Goal: Check status

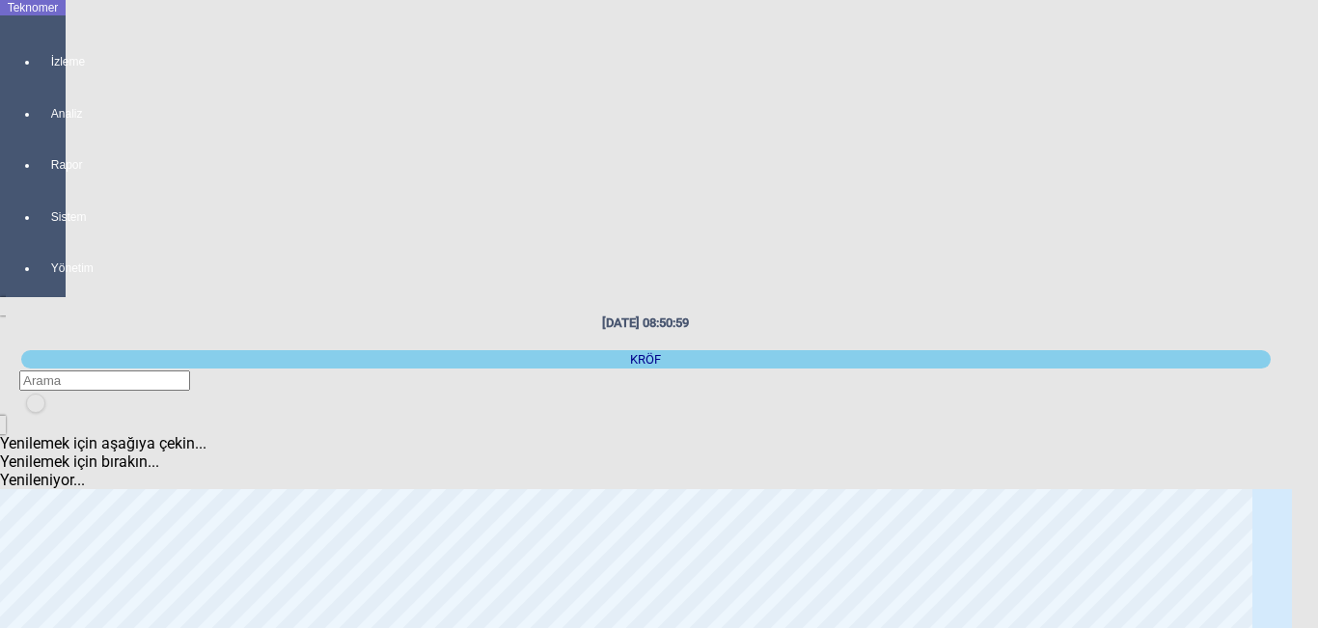
scroll to position [290, 0]
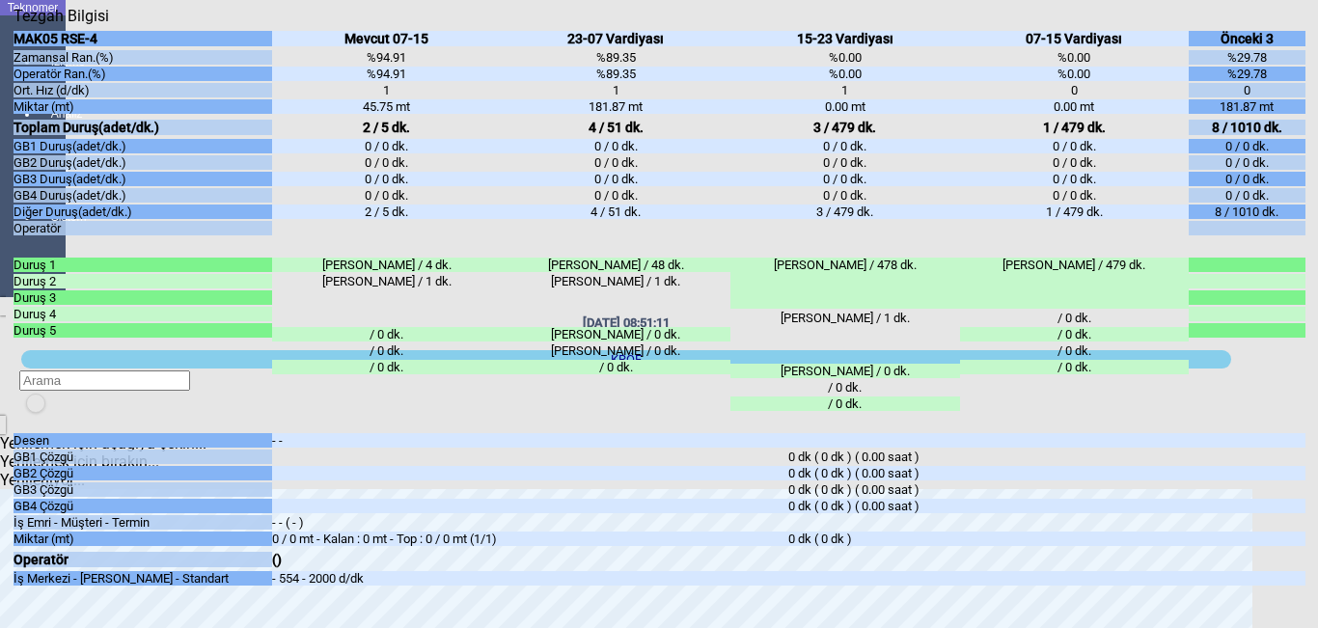
click at [14, 25] on icon "Kapat" at bounding box center [14, 25] width 0 height 0
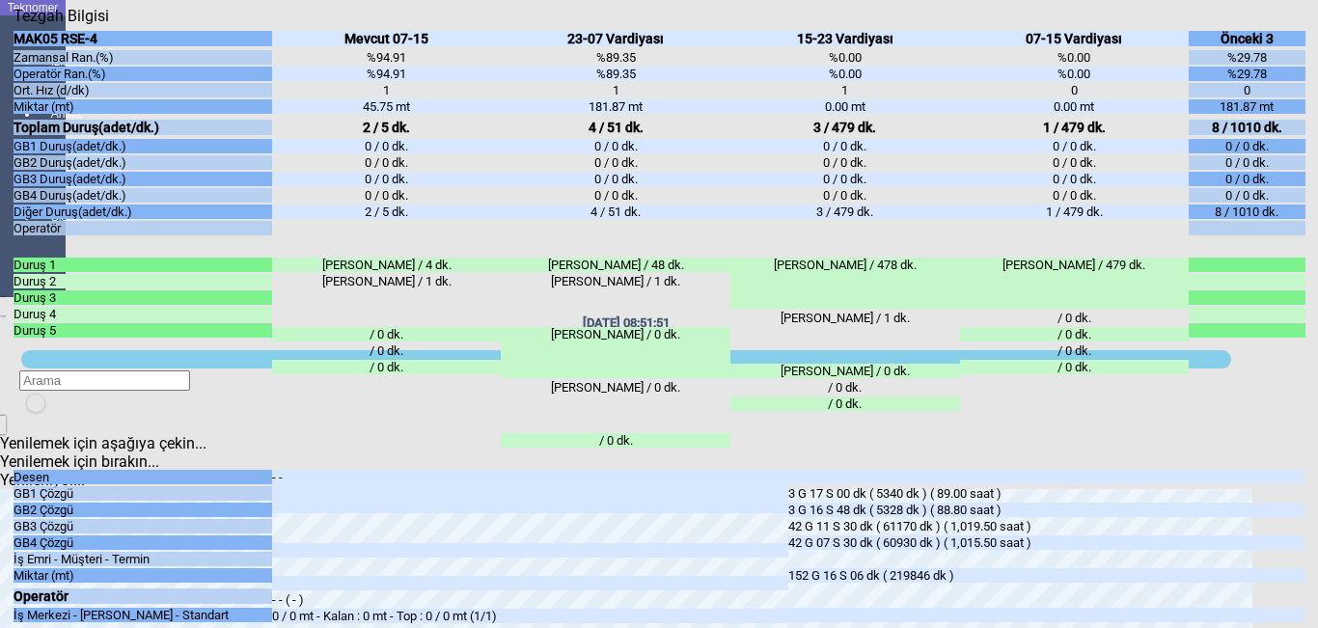
click at [14, 25] on icon "Kapat" at bounding box center [14, 25] width 0 height 0
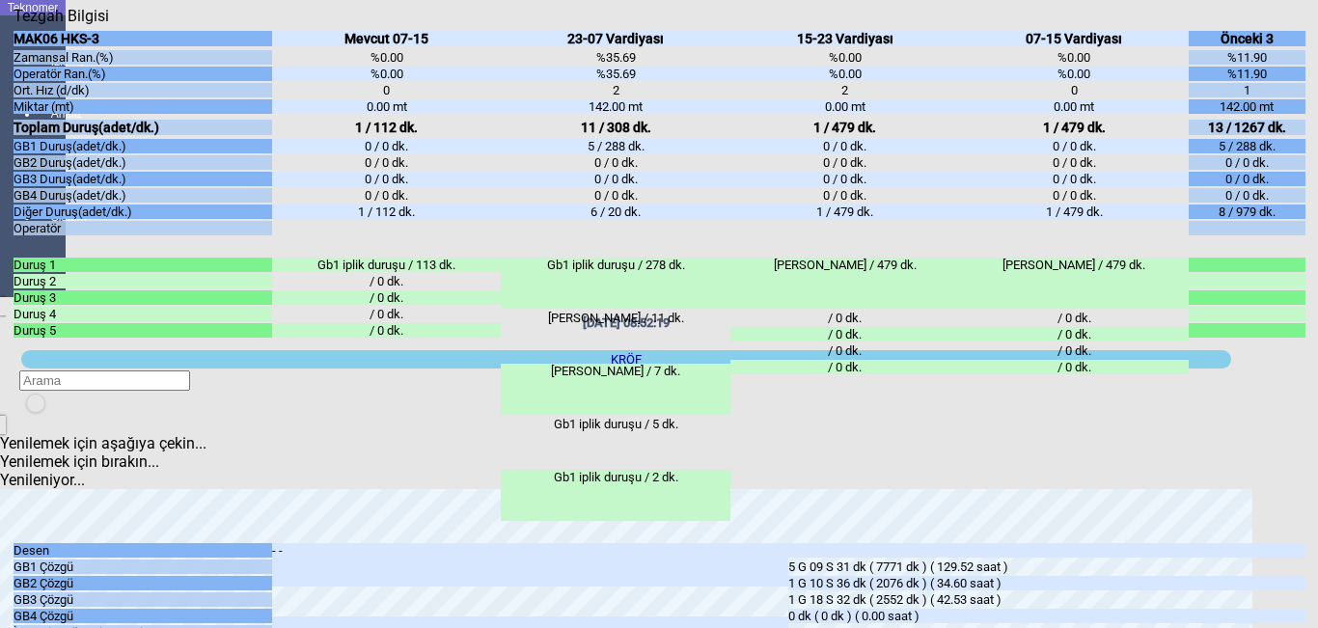
click at [14, 25] on icon "Kapat" at bounding box center [14, 25] width 0 height 0
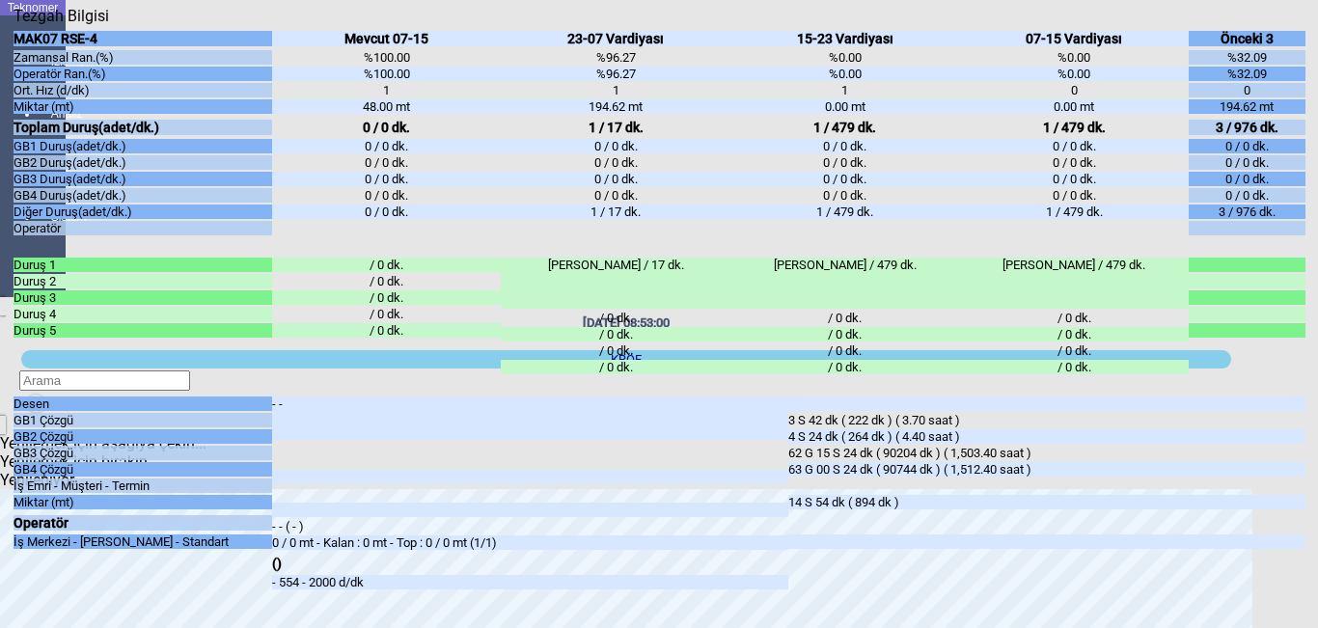
click at [1297, 25] on div "Kapat" at bounding box center [660, 25] width 1292 height 0
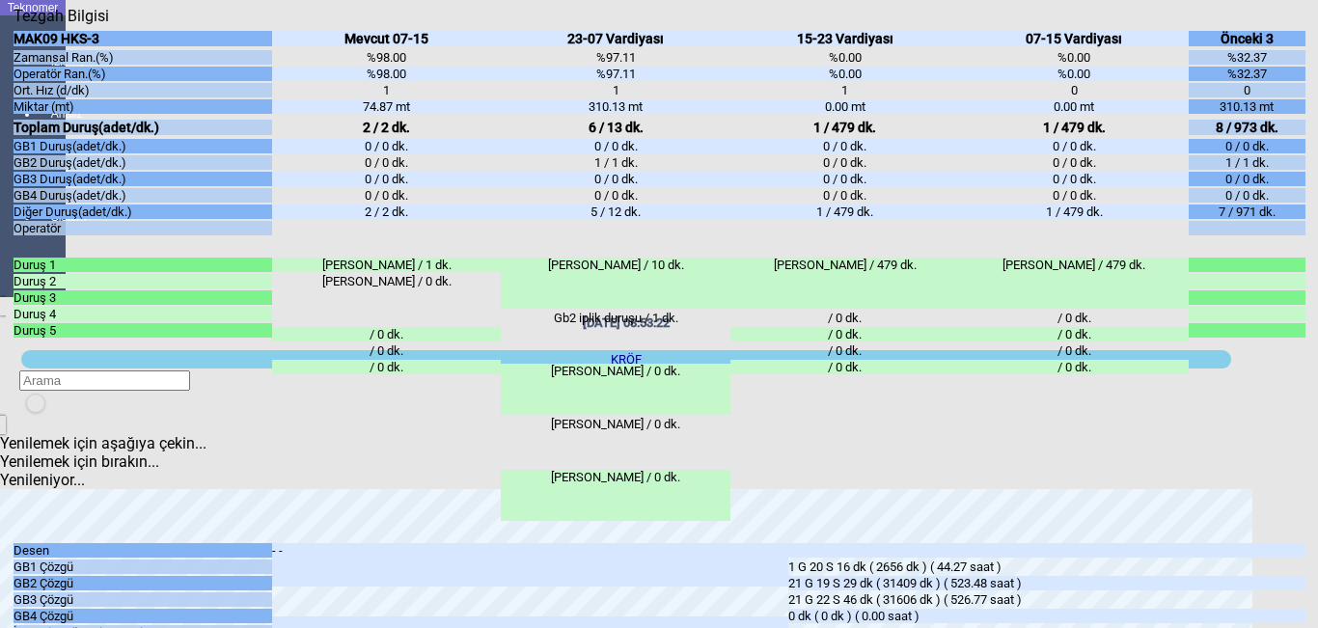
click at [1286, 25] on div "Kapat" at bounding box center [660, 25] width 1292 height 0
click at [1285, 25] on div "Kapat" at bounding box center [660, 25] width 1292 height 0
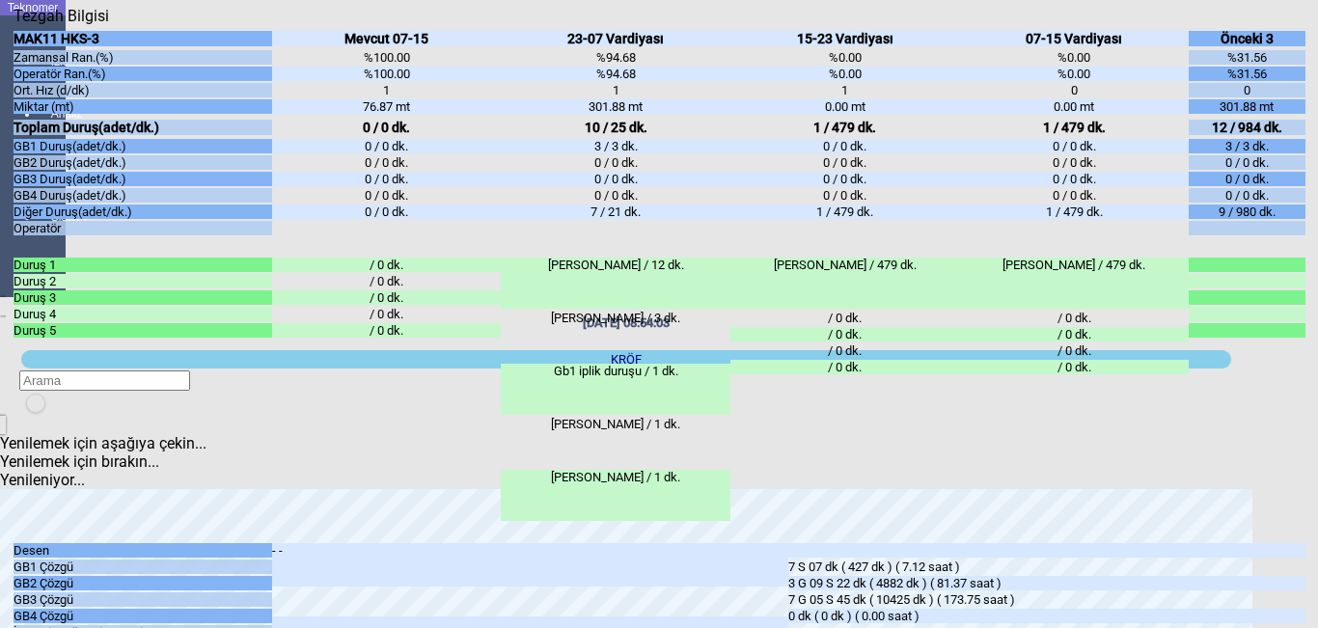
click at [14, 25] on icon "Kapat" at bounding box center [14, 25] width 0 height 0
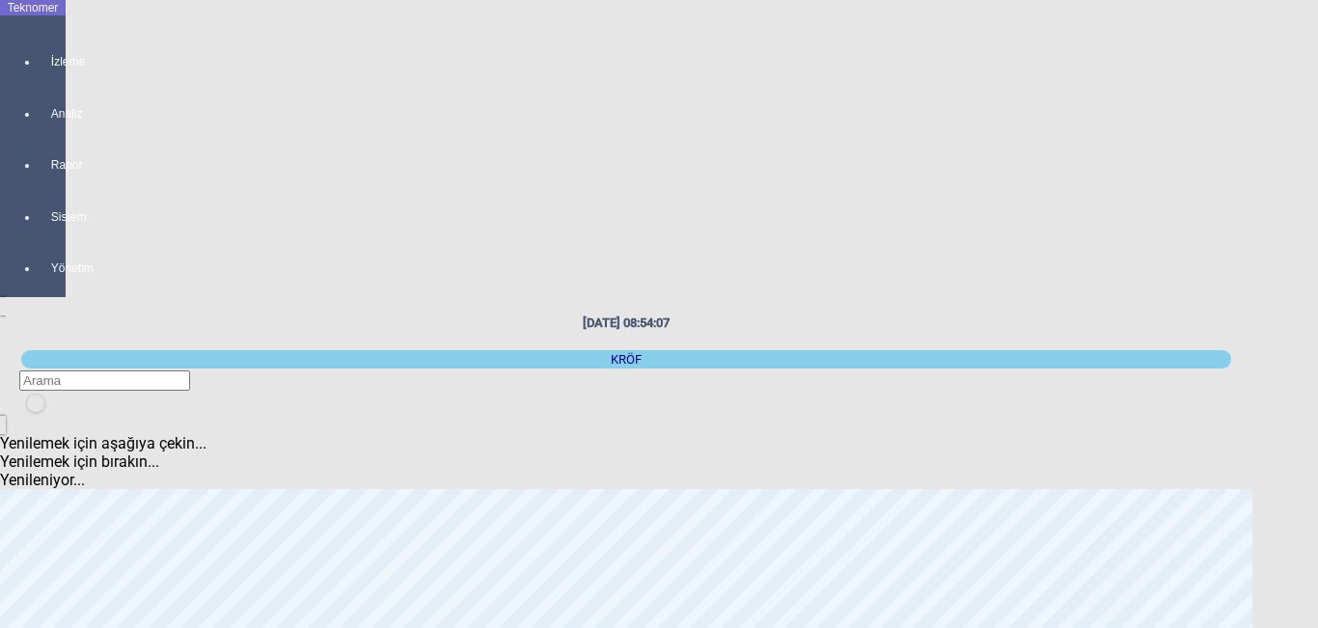
click at [1186, 213] on body "Teknomer İzleme Analiz Rapor Sistem Yönetim [DATE] 08:54:07 [GEOGRAPHIC_DATA] Y…" at bounding box center [659, 314] width 1318 height 628
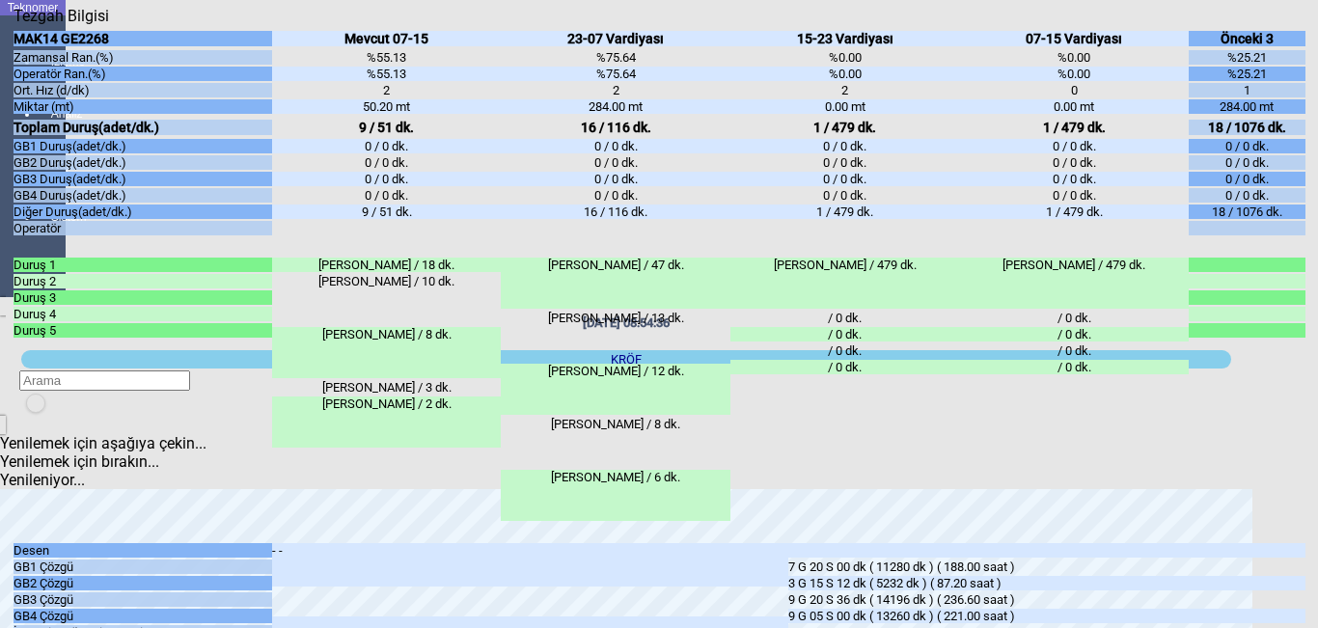
click at [1291, 25] on div "Kapat" at bounding box center [660, 25] width 1292 height 0
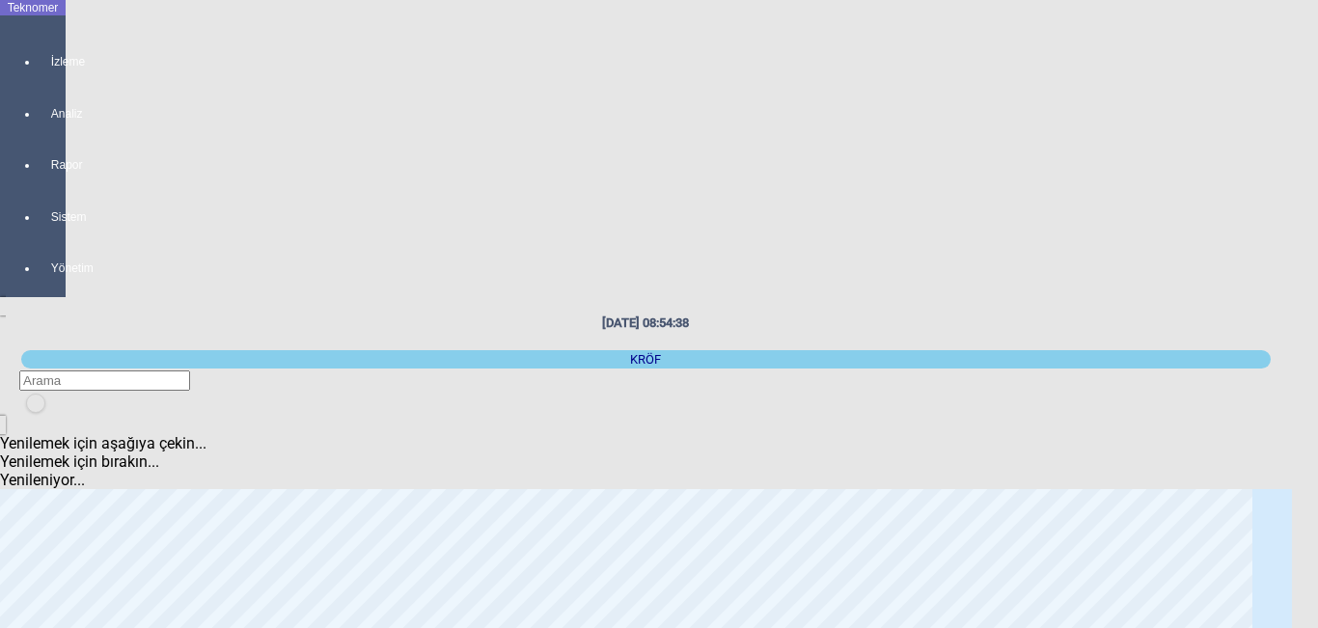
scroll to position [97, 0]
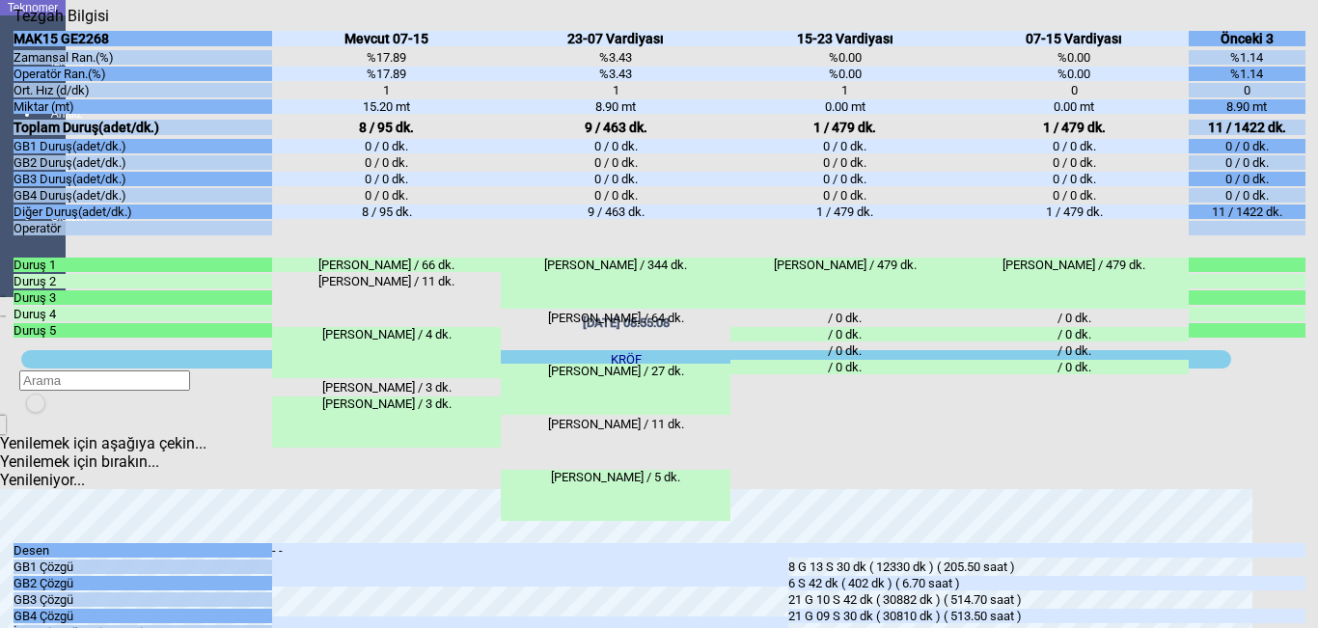
click at [14, 25] on icon "Kapat" at bounding box center [14, 25] width 0 height 0
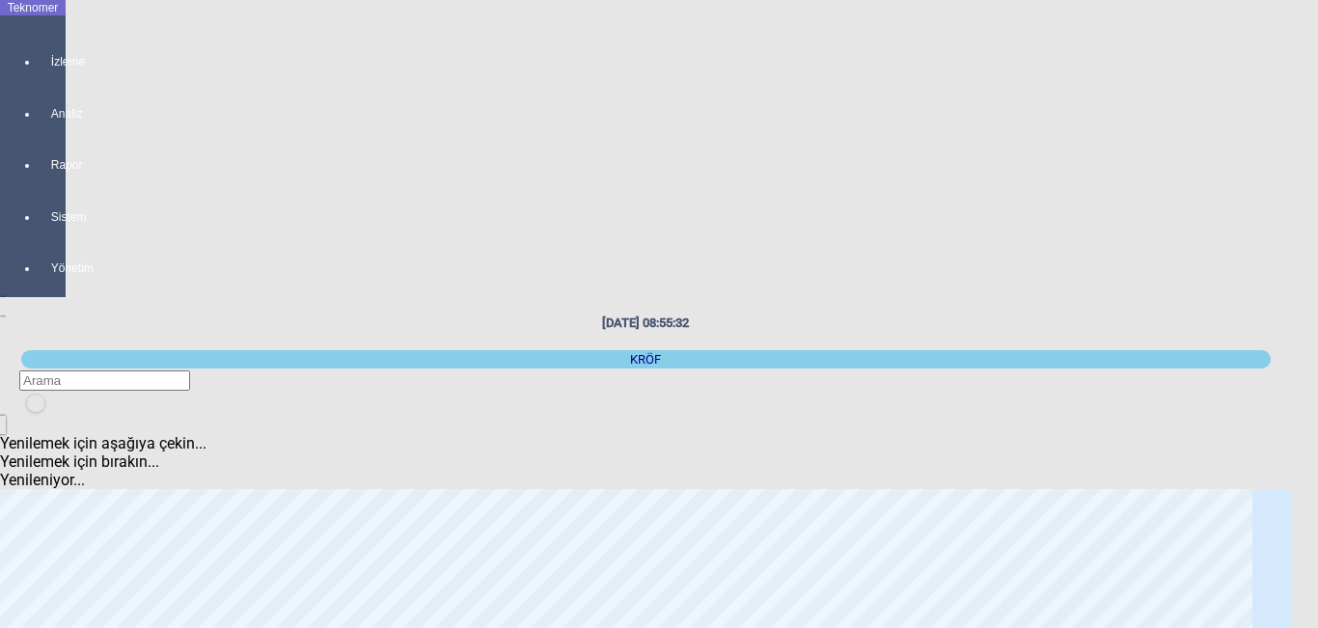
scroll to position [0, 0]
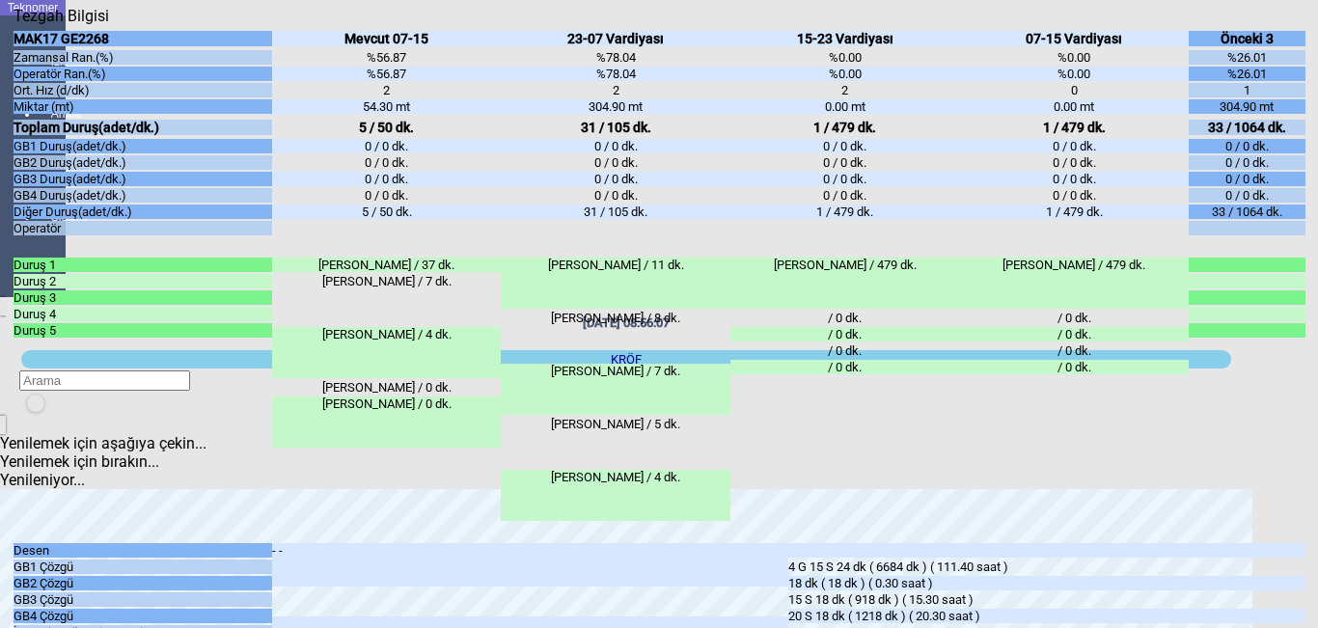
click at [14, 25] on icon "Kapat" at bounding box center [14, 25] width 0 height 0
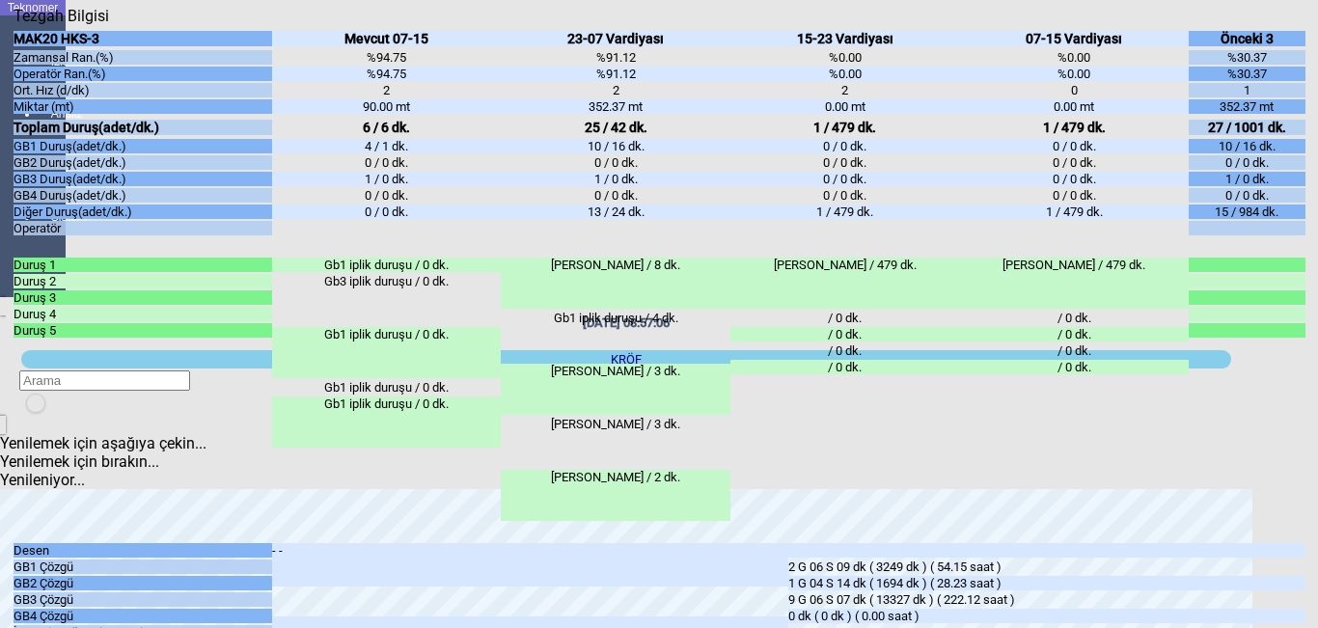
click at [14, 25] on icon "Kapat" at bounding box center [14, 25] width 0 height 0
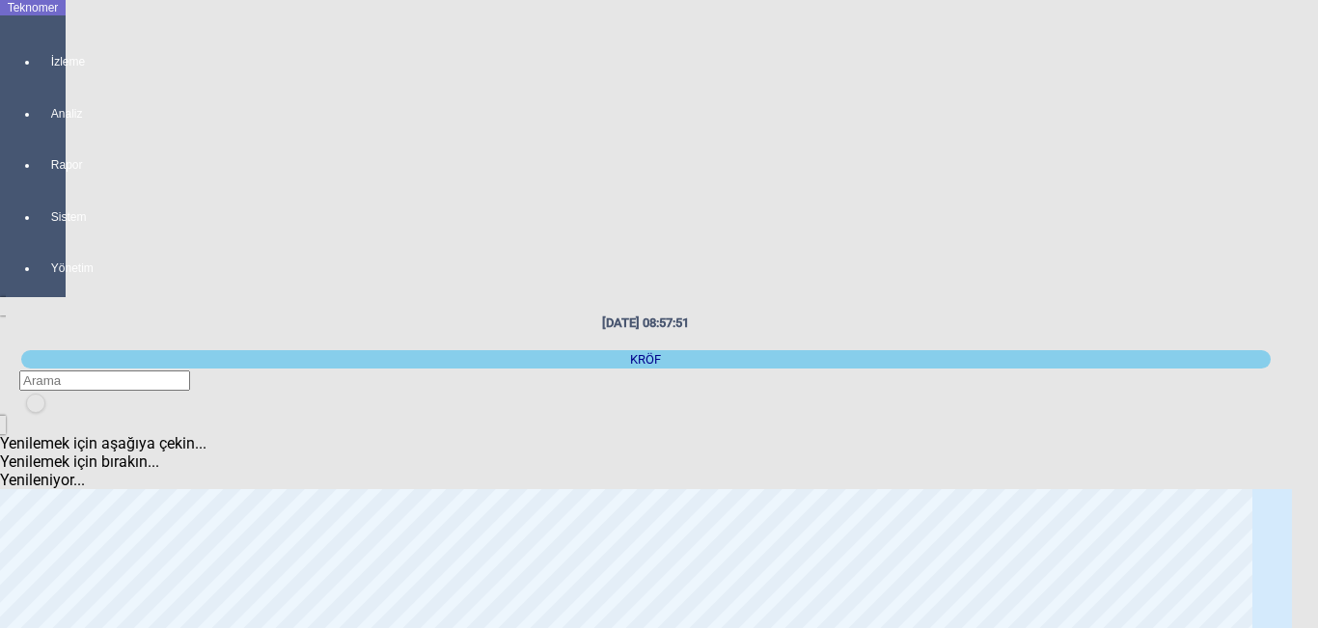
scroll to position [193, 0]
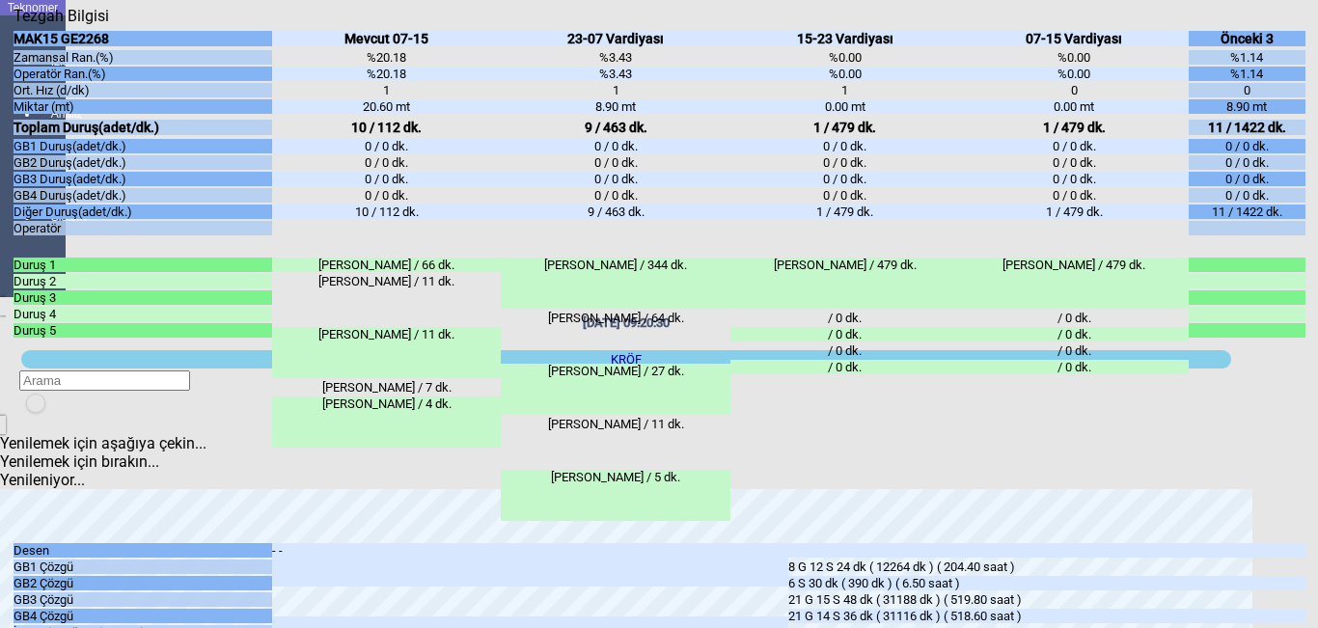
click at [14, 25] on icon "Kapat" at bounding box center [14, 25] width 0 height 0
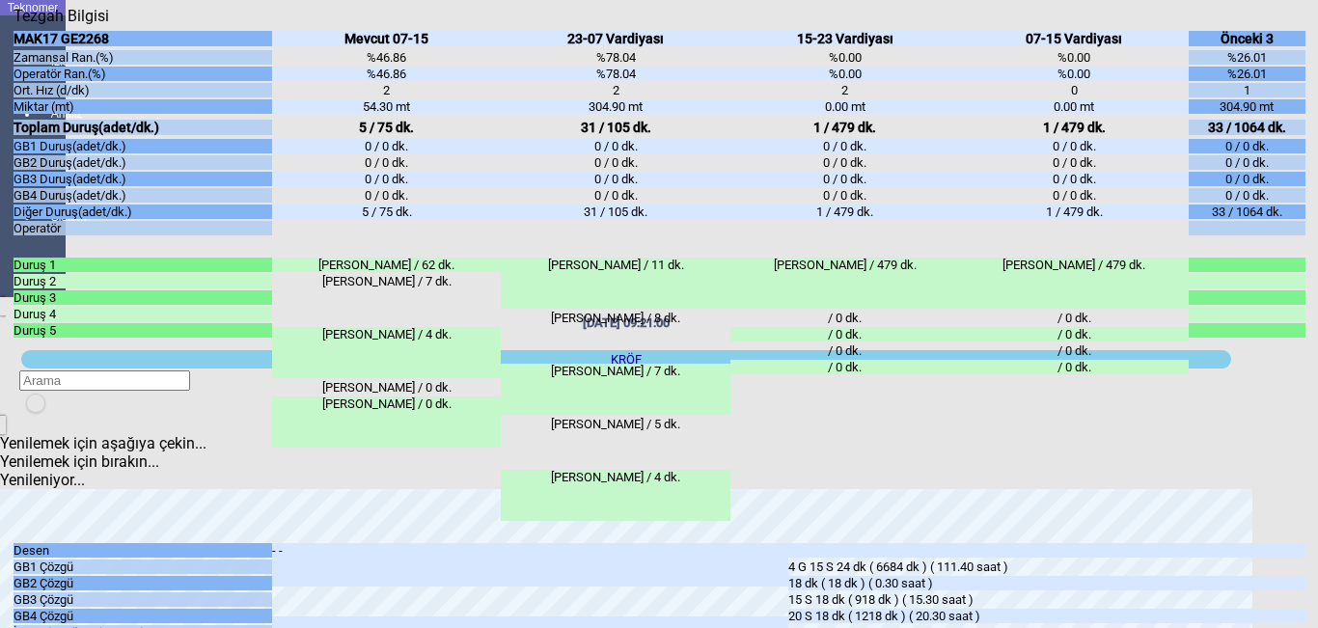
click at [1299, 25] on div "Kapat" at bounding box center [660, 25] width 1292 height 0
click at [14, 25] on icon "Kapat" at bounding box center [14, 25] width 0 height 0
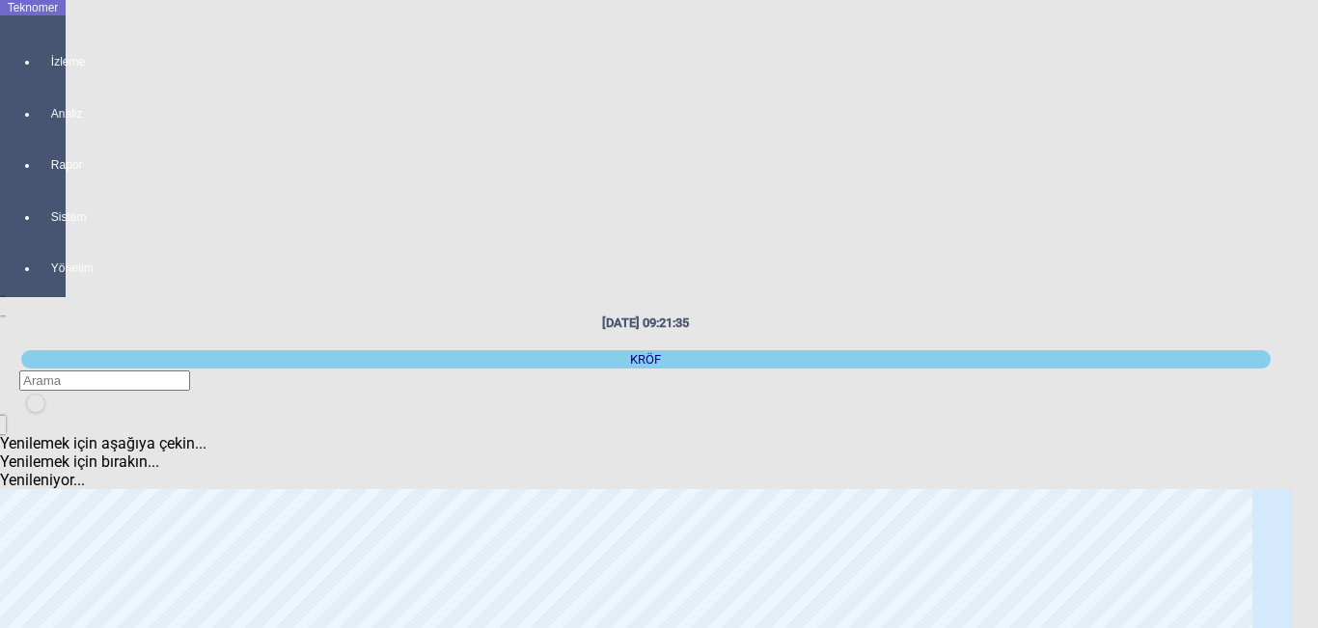
scroll to position [97, 0]
